Goal: Task Accomplishment & Management: Manage account settings

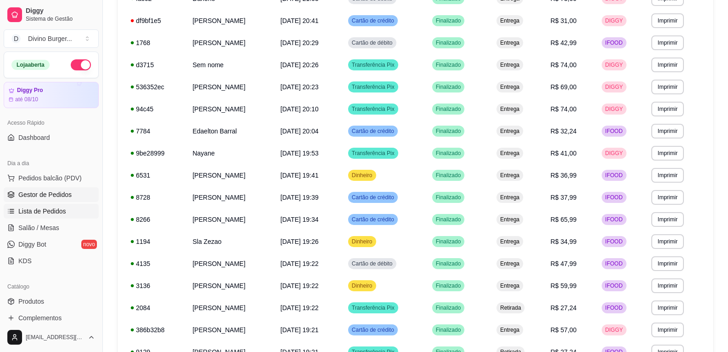
click at [31, 198] on span "Gestor de Pedidos" at bounding box center [44, 194] width 53 height 9
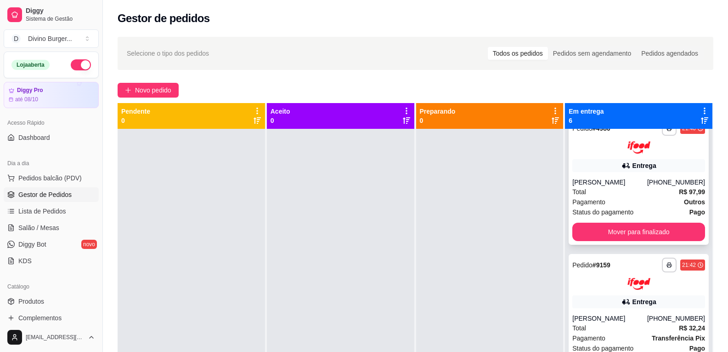
scroll to position [46, 0]
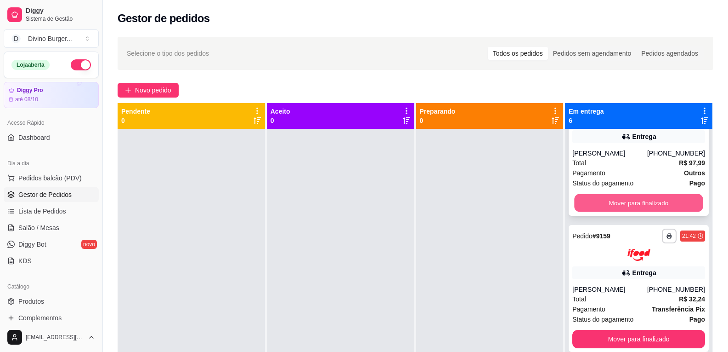
click at [623, 203] on button "Mover para finalizado" at bounding box center [639, 202] width 129 height 18
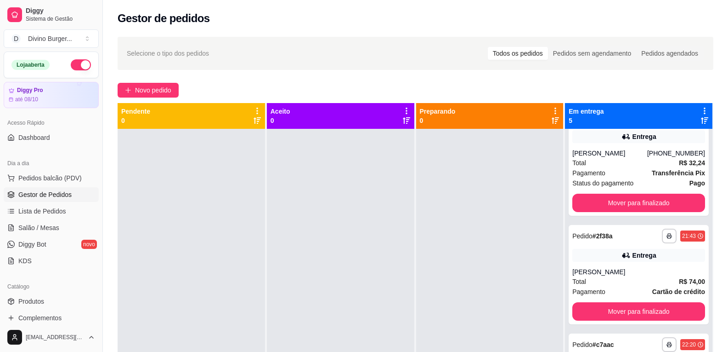
scroll to position [0, 0]
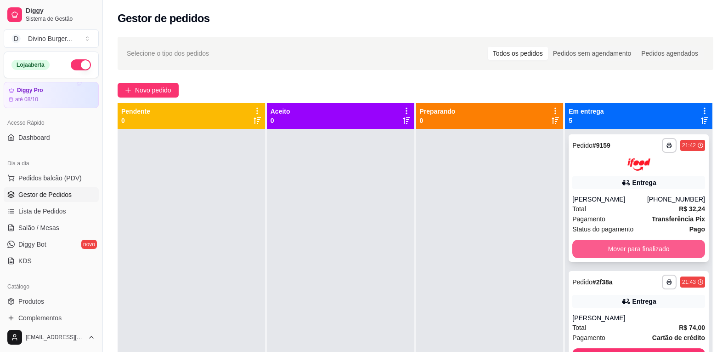
click at [632, 243] on button "Mover para finalizado" at bounding box center [639, 248] width 133 height 18
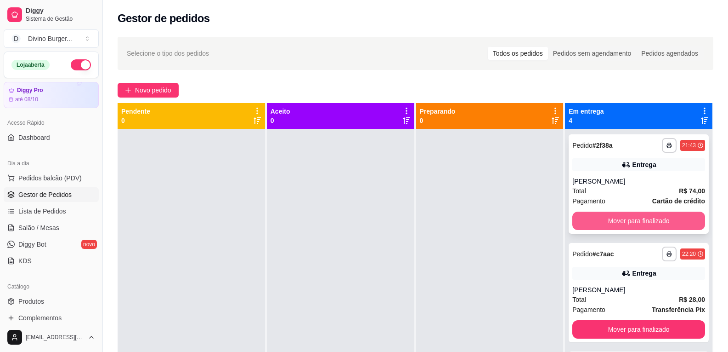
click at [631, 225] on button "Mover para finalizado" at bounding box center [639, 220] width 133 height 18
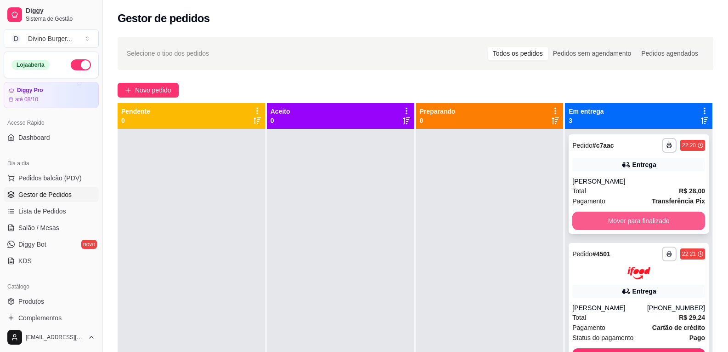
click at [626, 221] on button "Mover para finalizado" at bounding box center [639, 220] width 133 height 18
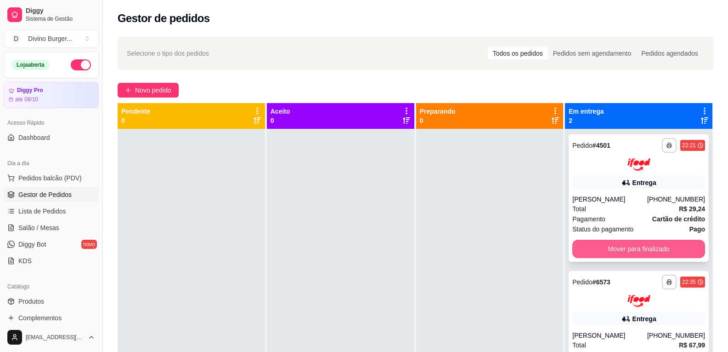
click at [629, 241] on button "Mover para finalizado" at bounding box center [639, 248] width 133 height 18
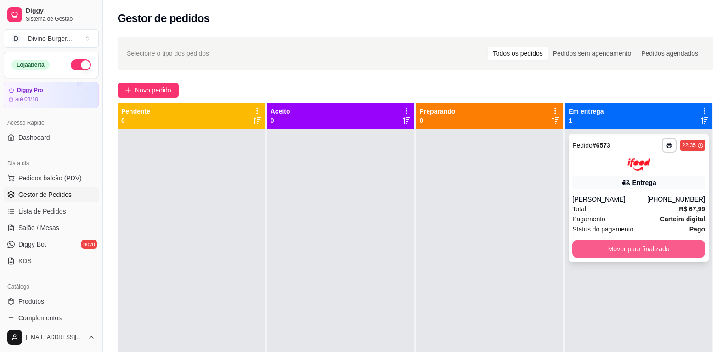
click at [625, 248] on button "Mover para finalizado" at bounding box center [639, 248] width 133 height 18
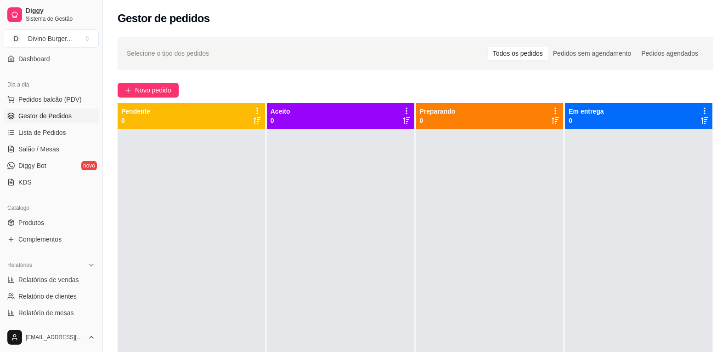
scroll to position [92, 0]
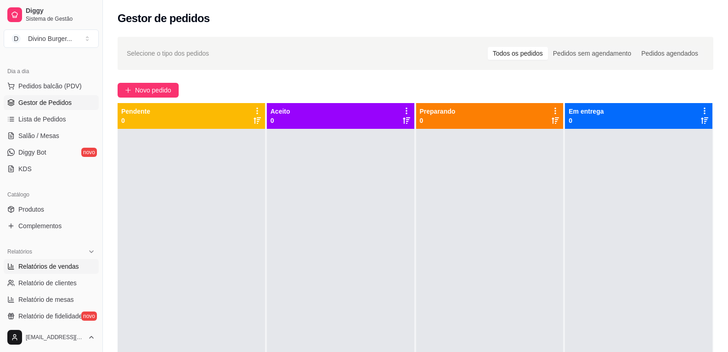
click at [55, 269] on span "Relatórios de vendas" at bounding box center [48, 265] width 61 height 9
select select "ALL"
select select "0"
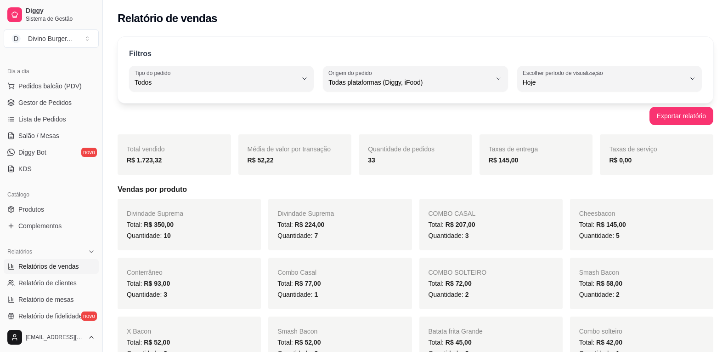
click at [218, 120] on div "Exportar relatório" at bounding box center [416, 116] width 596 height 18
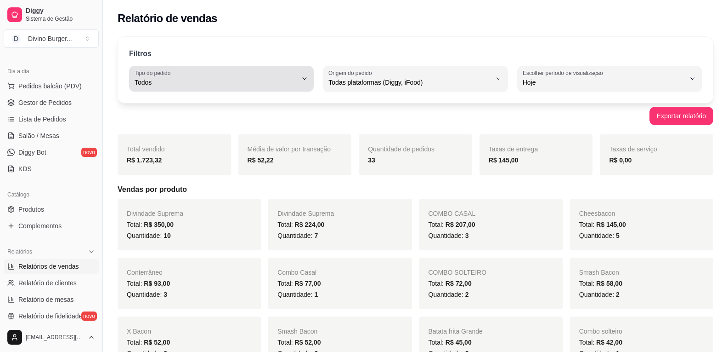
click at [244, 85] on span "Todos" at bounding box center [216, 82] width 163 height 9
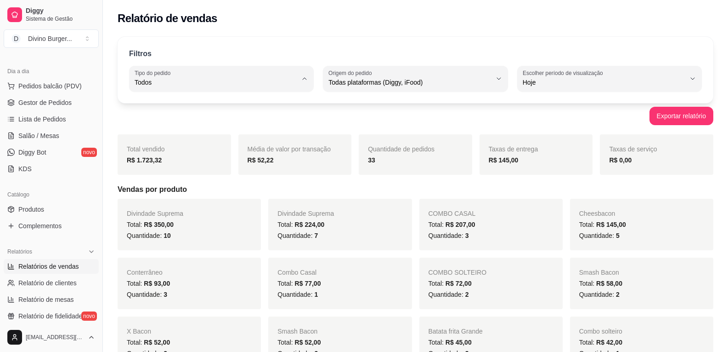
click at [176, 120] on span "Entrega" at bounding box center [217, 119] width 154 height 9
type input "DELIVERY"
select select "DELIVERY"
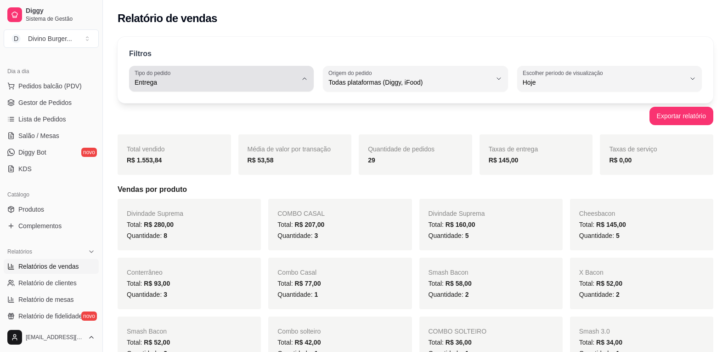
click at [254, 76] on div "Entrega" at bounding box center [216, 78] width 163 height 18
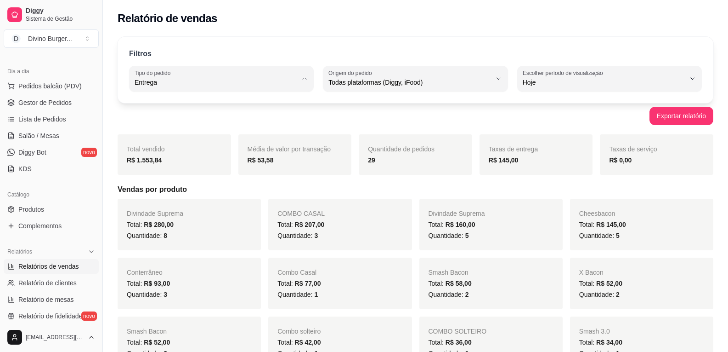
click at [170, 107] on span "Todos" at bounding box center [217, 104] width 154 height 9
type input "ALL"
select select "ALL"
drag, startPoint x: 61, startPoint y: 101, endPoint x: 53, endPoint y: 103, distance: 7.6
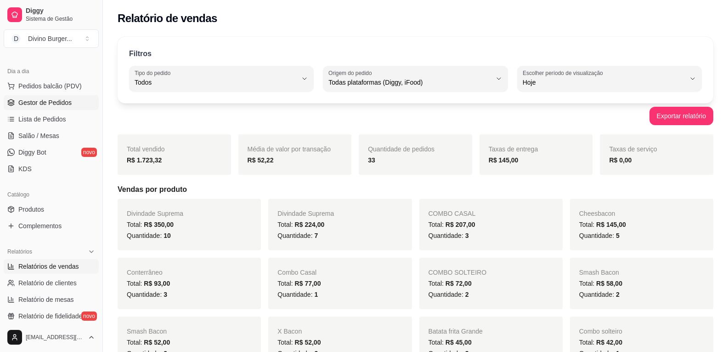
click at [61, 101] on span "Gestor de Pedidos" at bounding box center [44, 102] width 53 height 9
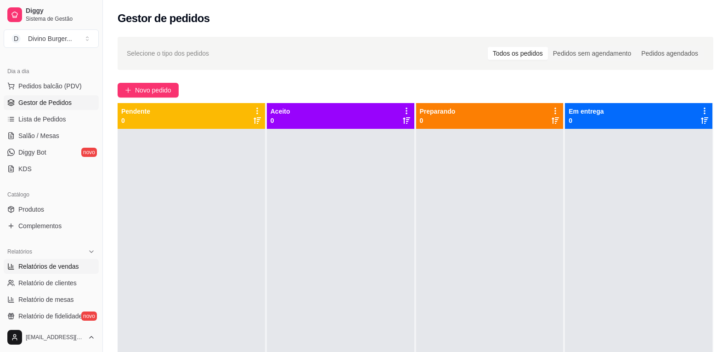
click at [57, 267] on span "Relatórios de vendas" at bounding box center [48, 265] width 61 height 9
select select "ALL"
select select "0"
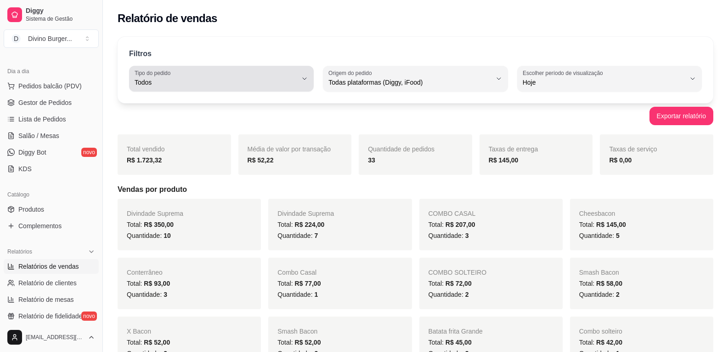
click at [239, 76] on div "Todos" at bounding box center [216, 78] width 163 height 18
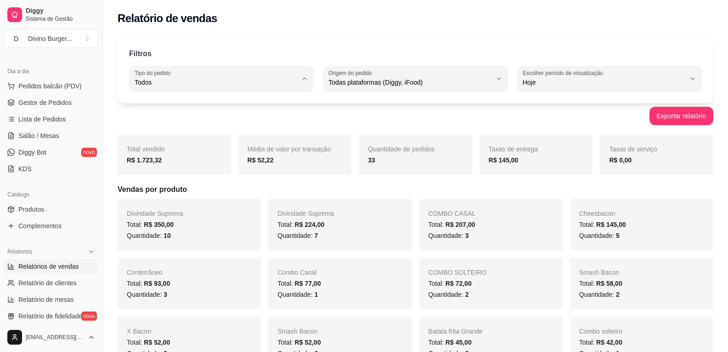
click at [176, 118] on span "Entrega" at bounding box center [217, 119] width 154 height 9
type input "DELIVERY"
select select "DELIVERY"
drag, startPoint x: 371, startPoint y: 160, endPoint x: 378, endPoint y: 160, distance: 6.9
click at [378, 160] on div "29" at bounding box center [415, 159] width 95 height 11
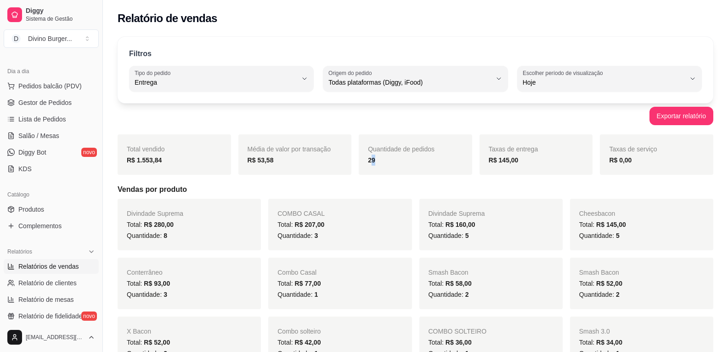
click at [374, 159] on strong "29" at bounding box center [371, 159] width 7 height 7
click at [369, 159] on strong "29" at bounding box center [371, 159] width 7 height 7
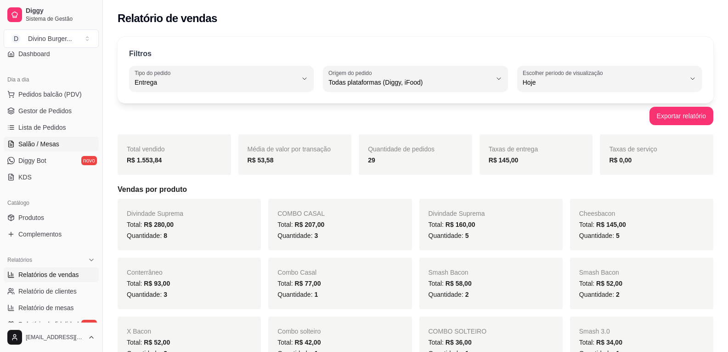
scroll to position [80, 0]
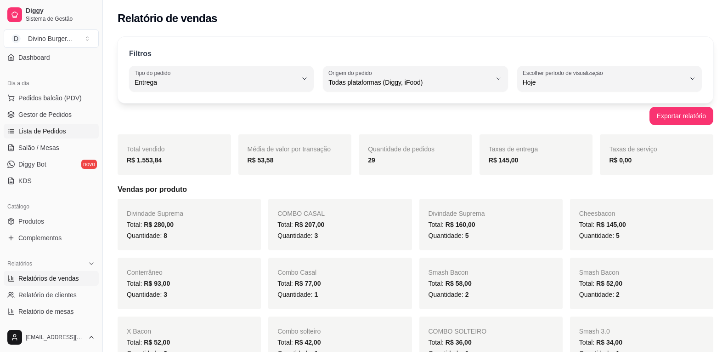
click at [52, 131] on span "Lista de Pedidos" at bounding box center [42, 130] width 48 height 9
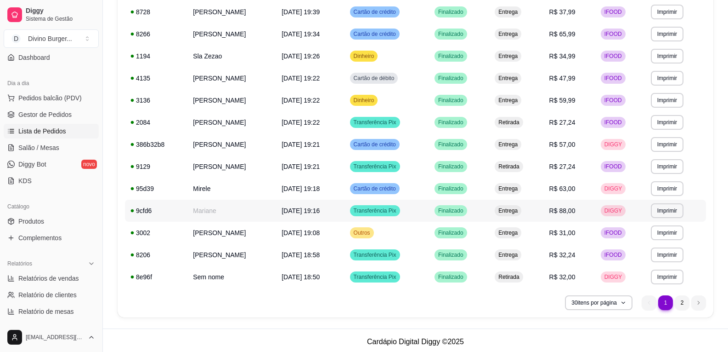
scroll to position [510, 0]
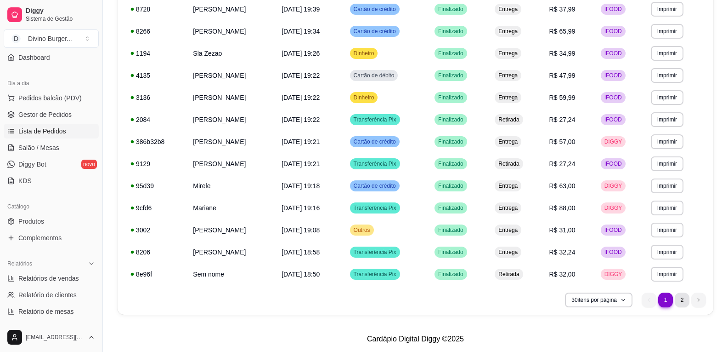
click at [676, 296] on li "2" at bounding box center [682, 299] width 15 height 15
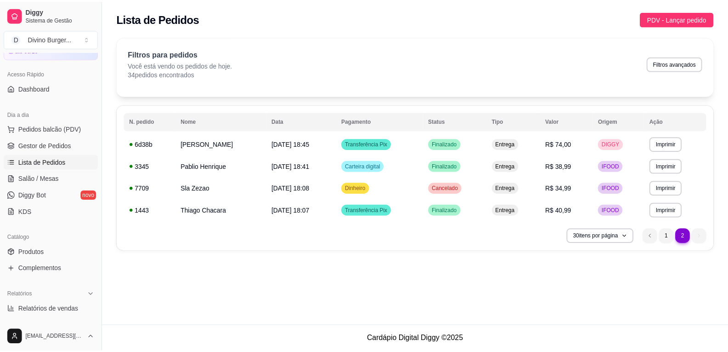
scroll to position [34, 0]
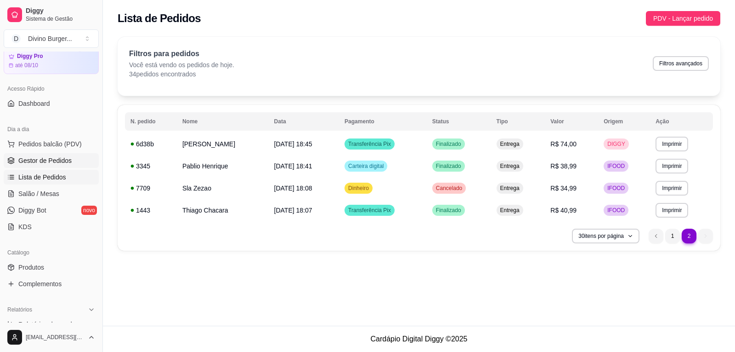
click at [42, 154] on link "Gestor de Pedidos" at bounding box center [51, 160] width 95 height 15
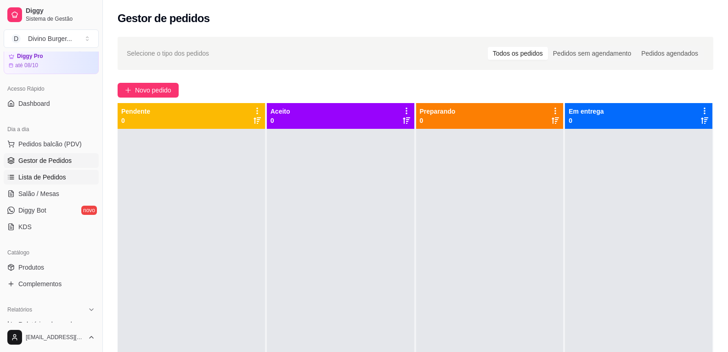
click at [46, 174] on span "Lista de Pedidos" at bounding box center [42, 176] width 48 height 9
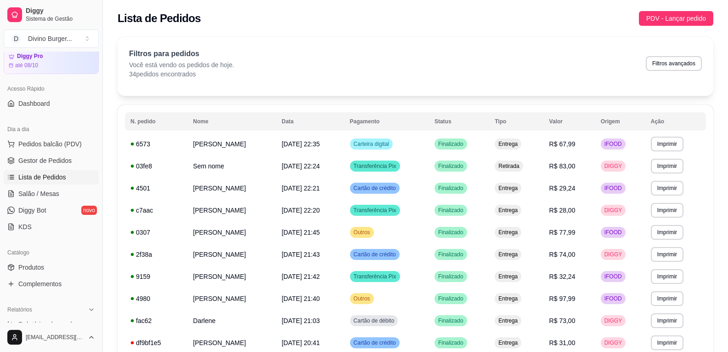
click at [255, 75] on div "Filtros para pedidos Você está vendo os pedidos de hoje. 34 pedidos encontrados…" at bounding box center [415, 63] width 573 height 30
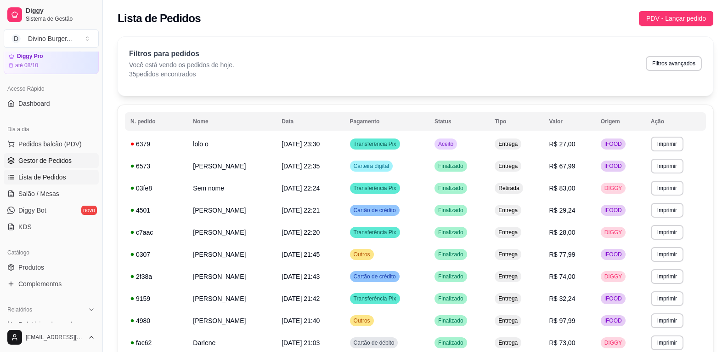
click at [45, 154] on link "Gestor de Pedidos" at bounding box center [51, 160] width 95 height 15
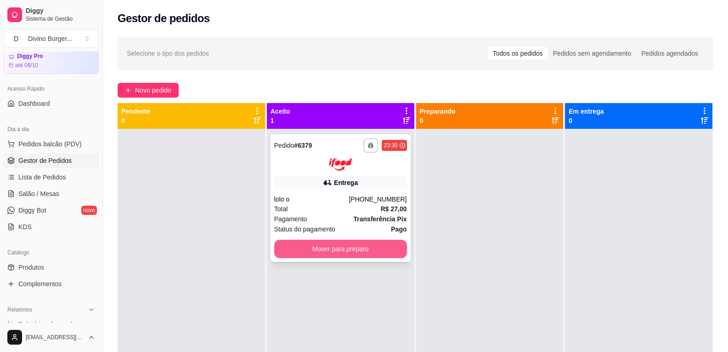
click at [349, 248] on button "Mover para preparo" at bounding box center [340, 248] width 133 height 18
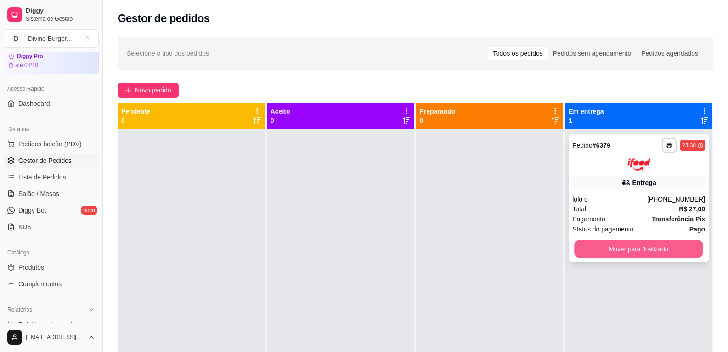
click at [622, 244] on button "Mover para finalizado" at bounding box center [639, 248] width 129 height 18
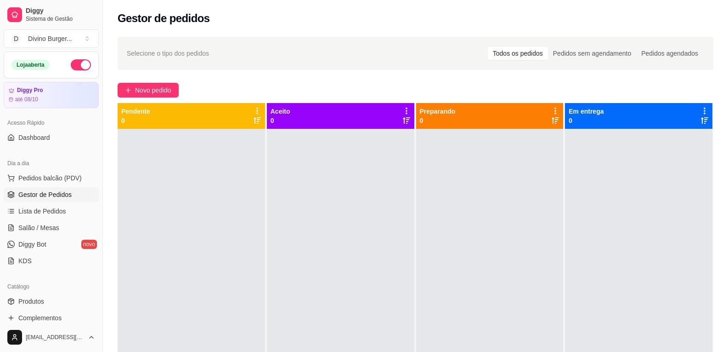
drag, startPoint x: 72, startPoint y: 63, endPoint x: 66, endPoint y: 65, distance: 6.3
click at [72, 63] on button "button" at bounding box center [81, 64] width 20 height 11
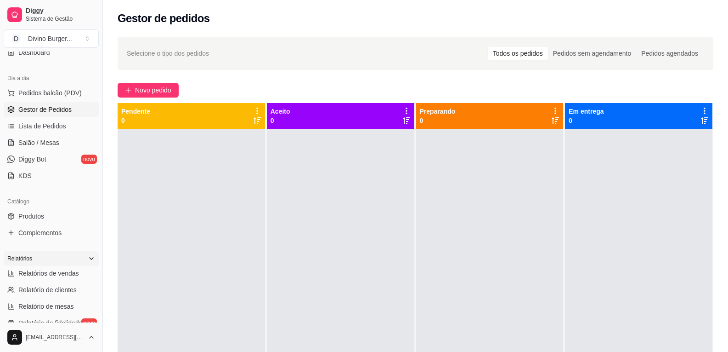
scroll to position [92, 0]
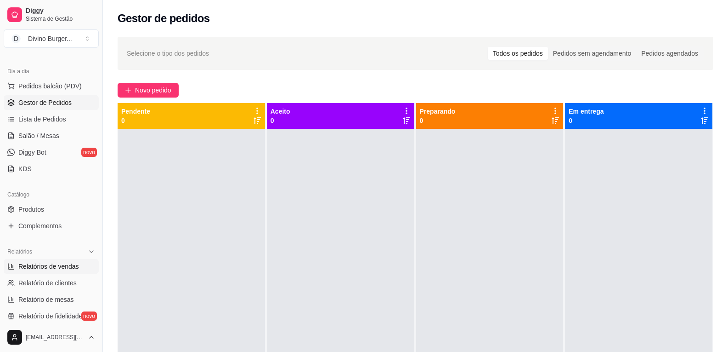
click at [50, 270] on span "Relatórios de vendas" at bounding box center [48, 265] width 61 height 9
select select "ALL"
select select "0"
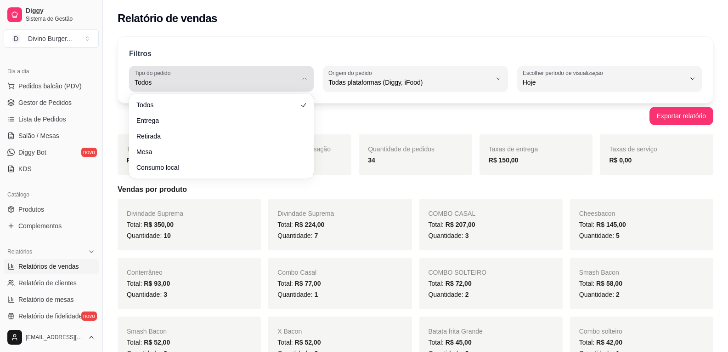
click at [285, 82] on span "Todos" at bounding box center [216, 82] width 163 height 9
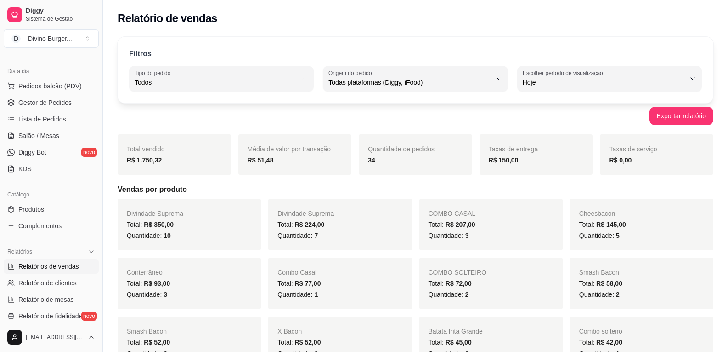
click at [172, 124] on span "Entrega" at bounding box center [217, 119] width 154 height 9
type input "DELIVERY"
select select "DELIVERY"
click at [225, 114] on div "Exportar relatório" at bounding box center [416, 116] width 596 height 18
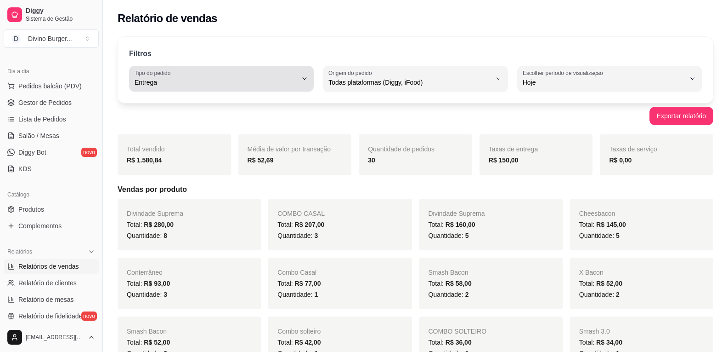
click at [236, 76] on div "Entrega" at bounding box center [216, 78] width 163 height 18
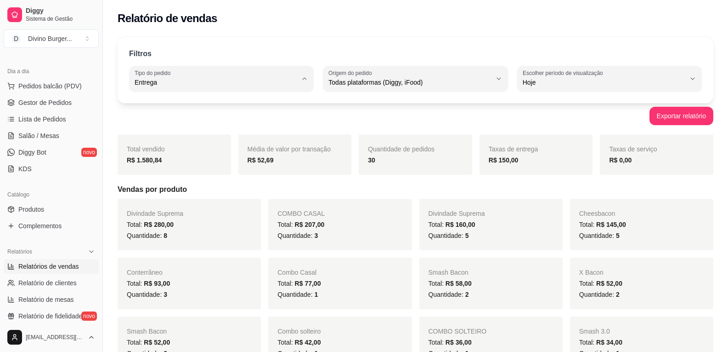
click at [171, 107] on span "Todos" at bounding box center [217, 104] width 154 height 9
type input "ALL"
select select "ALL"
click at [43, 103] on span "Gestor de Pedidos" at bounding box center [44, 102] width 53 height 9
